Goal: Task Accomplishment & Management: Use online tool/utility

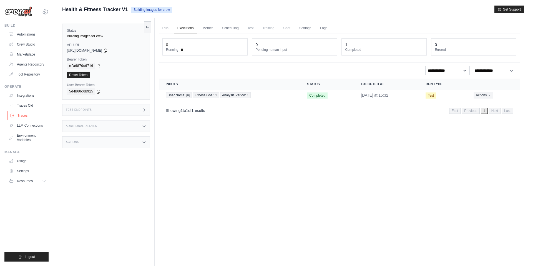
click at [23, 116] on link "Traces" at bounding box center [28, 115] width 42 height 9
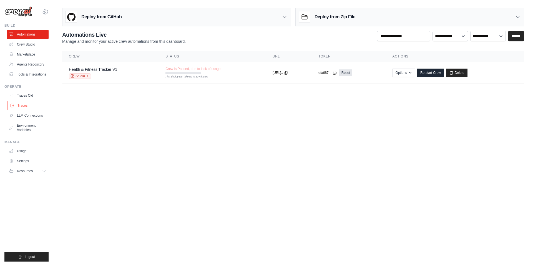
click at [20, 104] on link "Traces" at bounding box center [28, 105] width 42 height 9
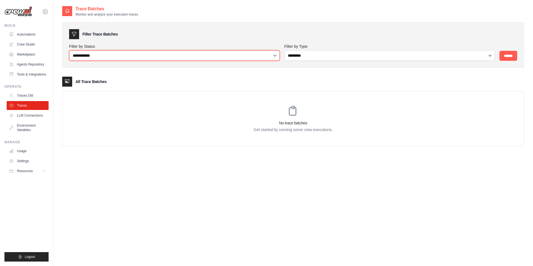
click at [105, 59] on select "**********" at bounding box center [174, 55] width 211 height 11
click at [31, 32] on link "Automations" at bounding box center [28, 34] width 42 height 9
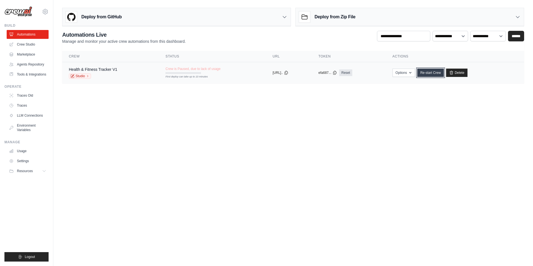
click at [437, 74] on link "Re-start Crew" at bounding box center [430, 73] width 27 height 8
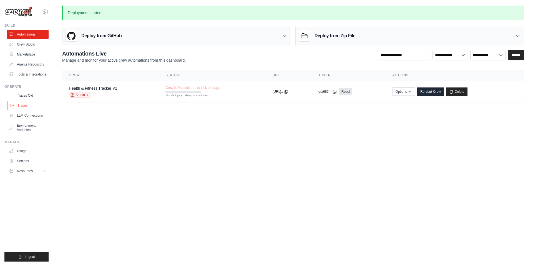
click at [23, 103] on link "Traces" at bounding box center [28, 105] width 42 height 9
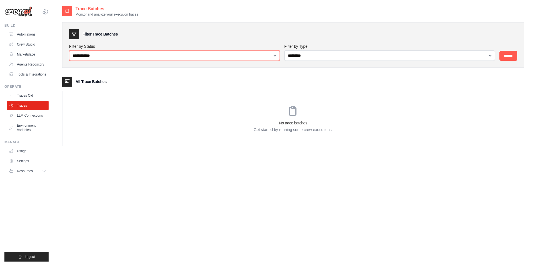
click at [161, 54] on select "**********" at bounding box center [174, 55] width 211 height 11
click at [23, 33] on link "Automations" at bounding box center [28, 34] width 42 height 9
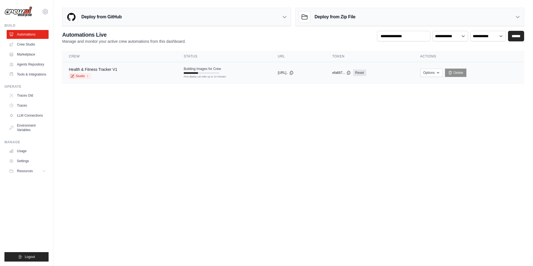
click at [161, 74] on div "Health & Fitness Tracker V1 Studio" at bounding box center [120, 73] width 102 height 12
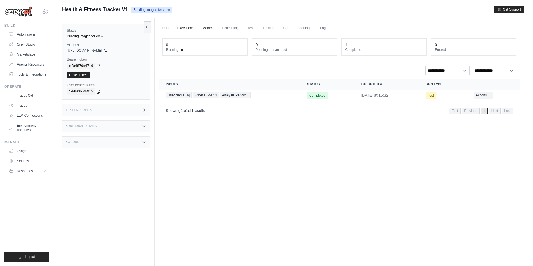
click at [211, 30] on link "Metrics" at bounding box center [207, 28] width 17 height 12
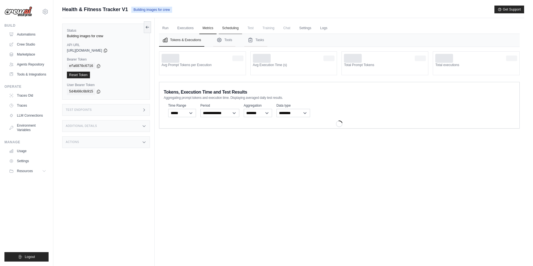
click at [226, 26] on link "Scheduling" at bounding box center [230, 28] width 23 height 12
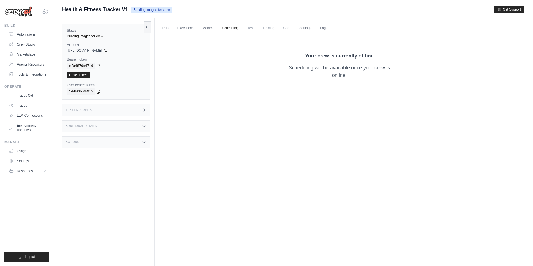
click at [248, 30] on span "Test" at bounding box center [250, 27] width 13 height 11
click at [269, 24] on span "Training" at bounding box center [268, 27] width 19 height 11
click at [327, 27] on link "Logs" at bounding box center [324, 28] width 14 height 12
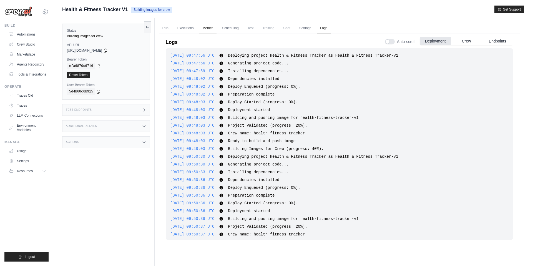
click at [200, 30] on link "Metrics" at bounding box center [207, 28] width 17 height 12
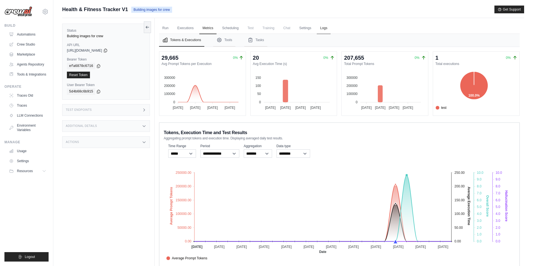
click at [327, 30] on link "Logs" at bounding box center [324, 28] width 14 height 12
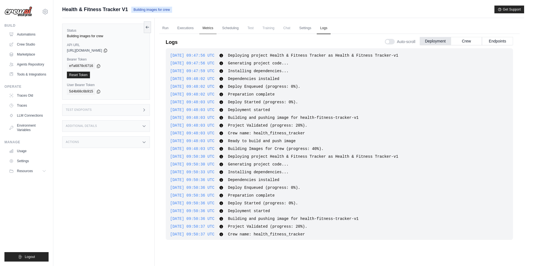
click at [207, 28] on link "Metrics" at bounding box center [207, 28] width 17 height 12
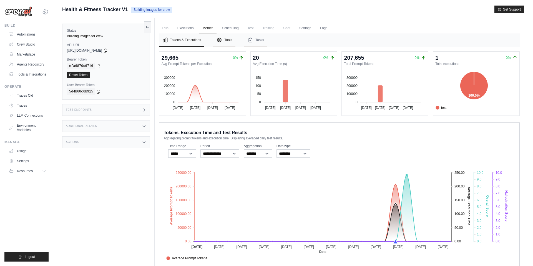
click at [221, 43] on button "Tools" at bounding box center [224, 40] width 22 height 13
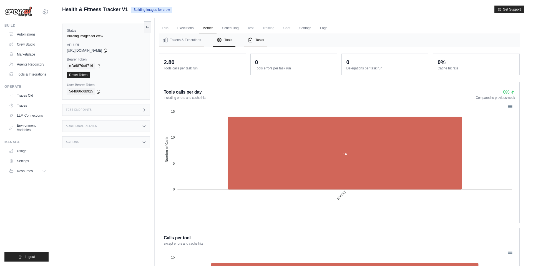
click at [263, 40] on button "Tasks" at bounding box center [255, 40] width 23 height 13
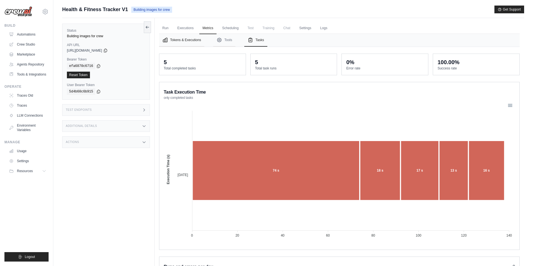
click at [199, 41] on button "Tokens & Executions" at bounding box center [181, 40] width 45 height 13
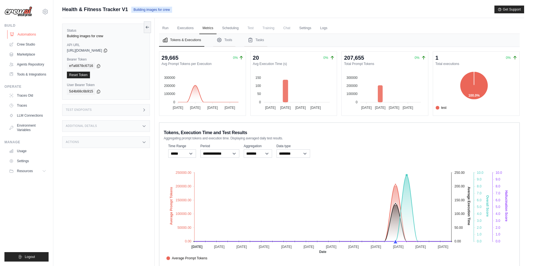
click at [27, 35] on link "Automations" at bounding box center [28, 34] width 42 height 9
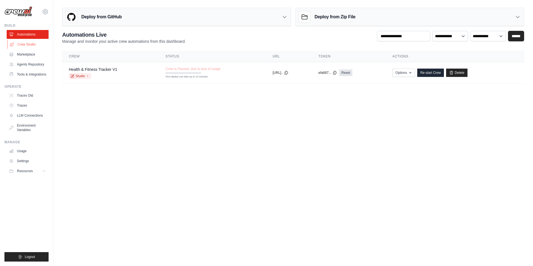
click at [21, 44] on link "Crew Studio" at bounding box center [28, 44] width 42 height 9
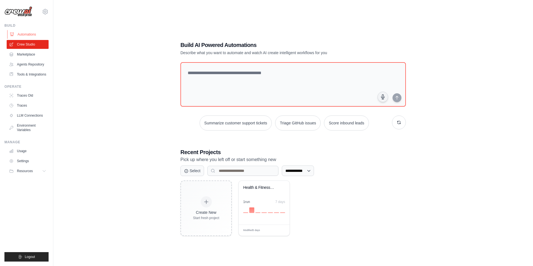
click at [26, 35] on link "Automations" at bounding box center [28, 34] width 42 height 9
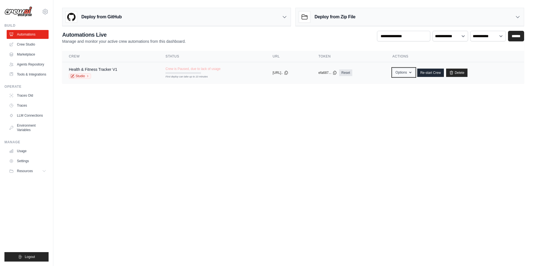
click at [408, 74] on button "Options" at bounding box center [404, 72] width 22 height 8
click at [198, 69] on span "Crew is Paused, due to lack of usage" at bounding box center [193, 69] width 55 height 4
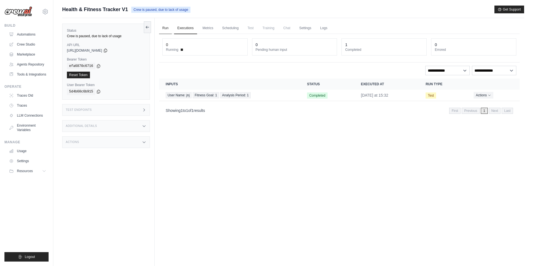
click at [161, 28] on link "Run" at bounding box center [165, 28] width 13 height 12
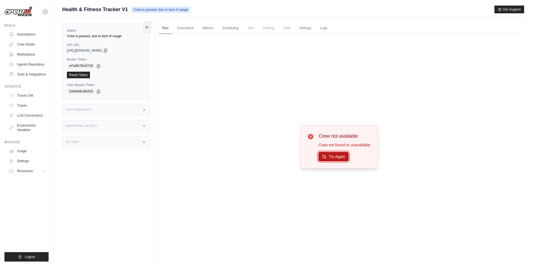
click at [331, 156] on button "Try Again" at bounding box center [334, 156] width 30 height 9
click at [25, 31] on link "Automations" at bounding box center [28, 34] width 42 height 9
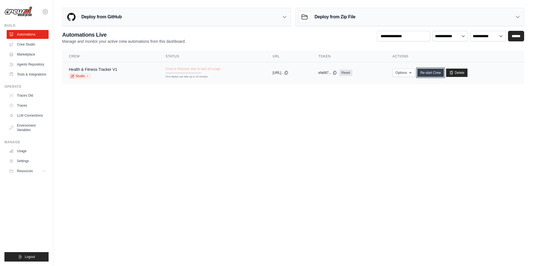
click at [440, 73] on link "Re-start Crew" at bounding box center [430, 73] width 27 height 8
